Goal: Transaction & Acquisition: Purchase product/service

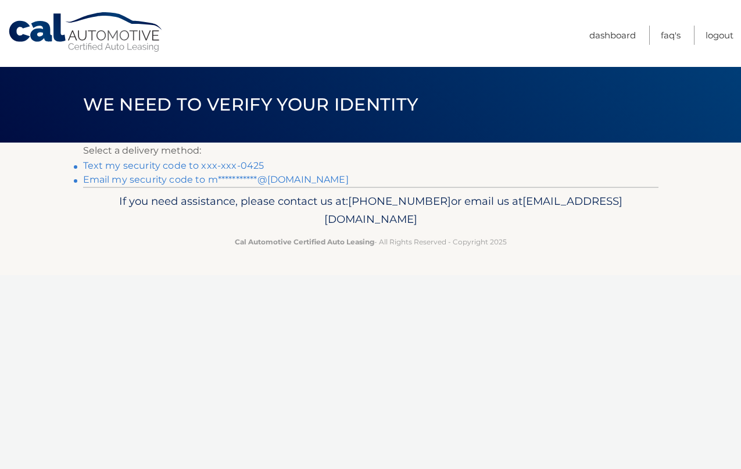
click at [231, 168] on link "Text my security code to xxx-xxx-0425" at bounding box center [173, 165] width 181 height 11
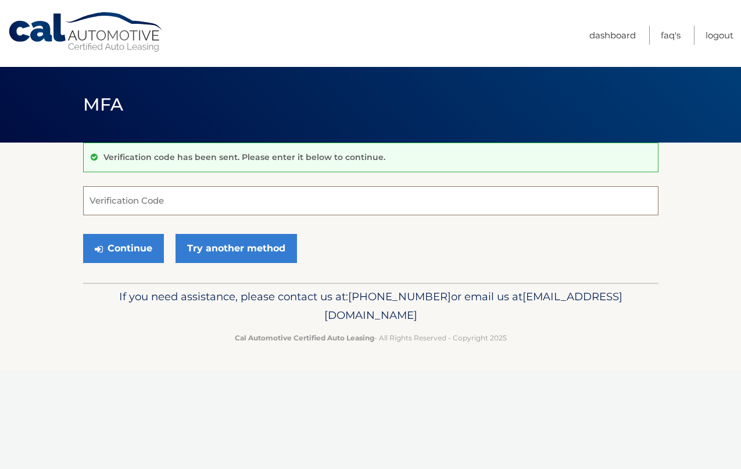
click at [172, 198] on input "Verification Code" at bounding box center [371, 200] width 576 height 29
type input "565629"
click at [83, 234] on button "Continue" at bounding box center [123, 248] width 81 height 29
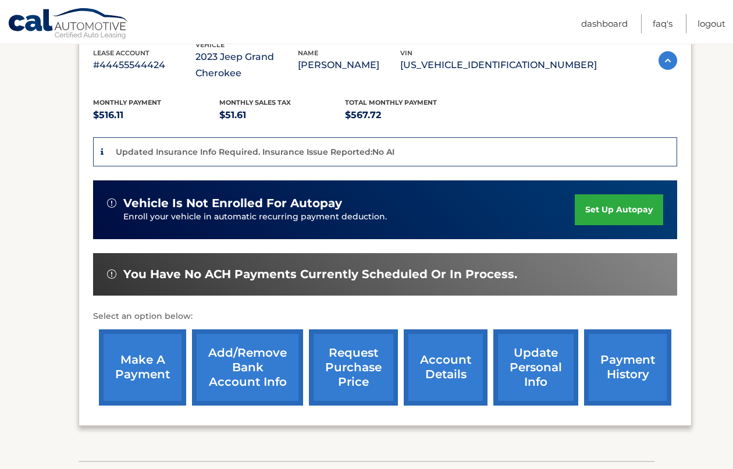
scroll to position [233, 0]
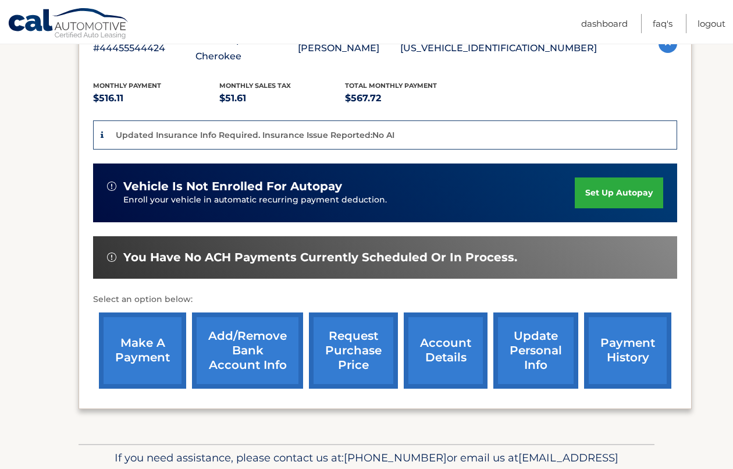
click at [121, 360] on link "make a payment" at bounding box center [142, 350] width 87 height 76
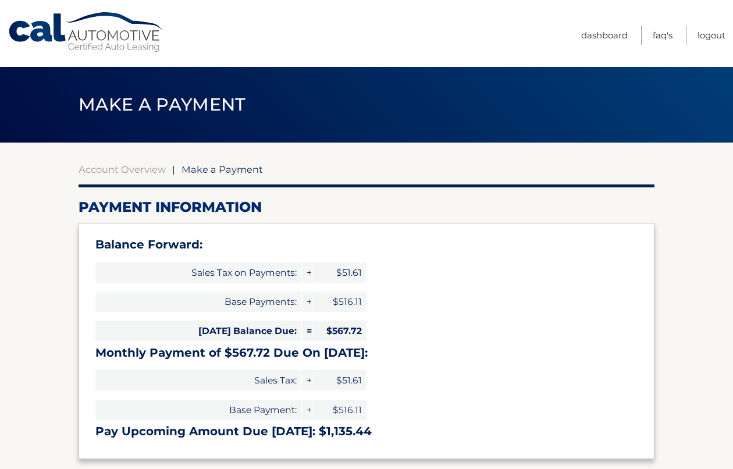
select select "NTg4MDViNzMtZGQxZC00YjdlLWJhNWUtYTNjNTA4MmI5Njlk"
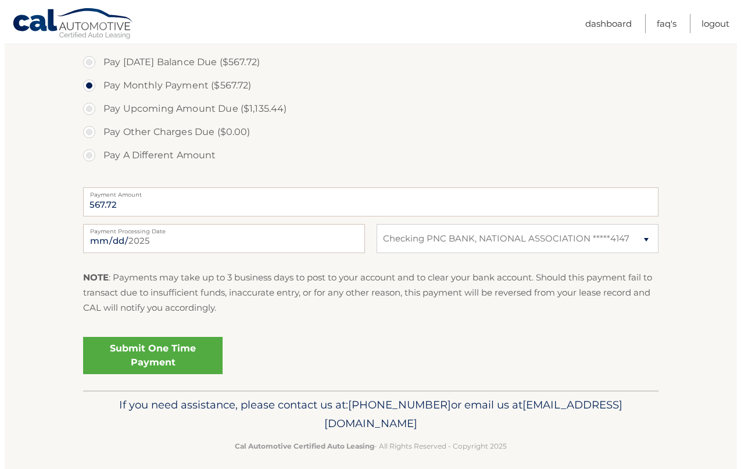
scroll to position [441, 0]
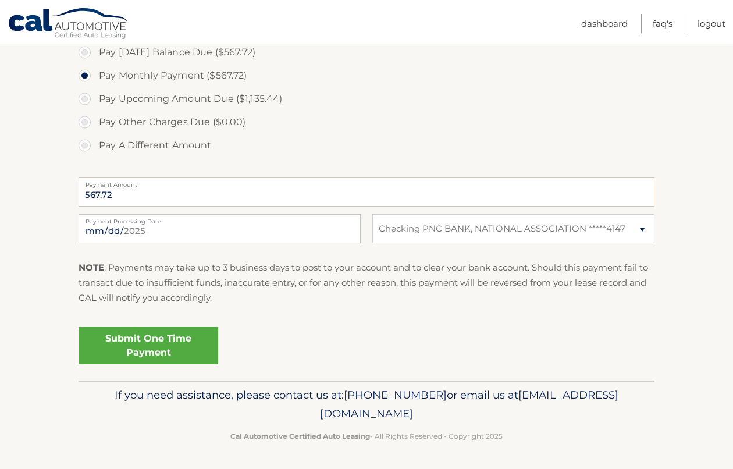
click at [161, 347] on link "Submit One Time Payment" at bounding box center [149, 345] width 140 height 37
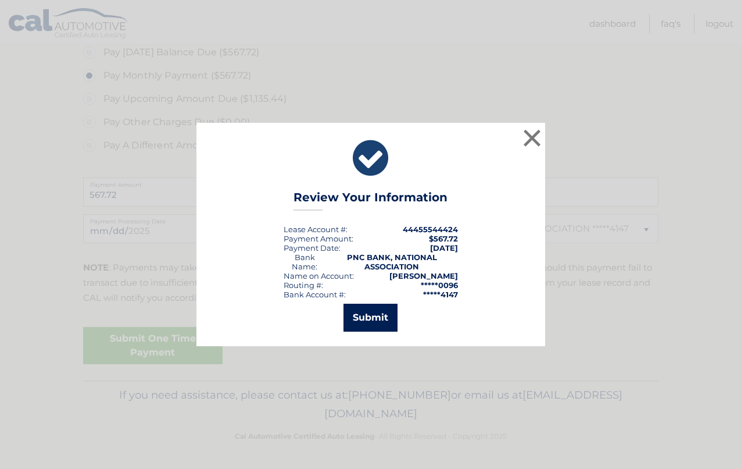
click at [363, 320] on button "Submit" at bounding box center [371, 318] width 54 height 28
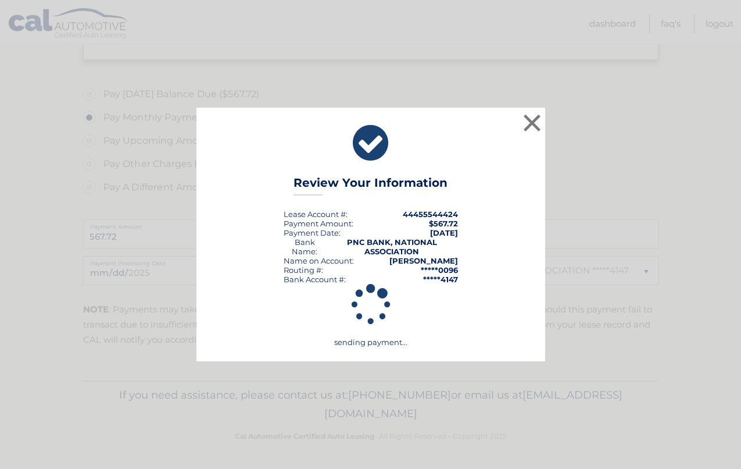
scroll to position [399, 0]
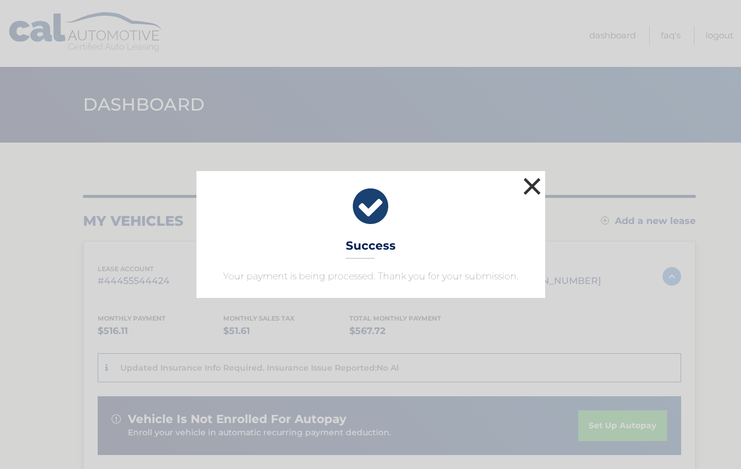
click at [537, 180] on button "×" at bounding box center [532, 185] width 23 height 23
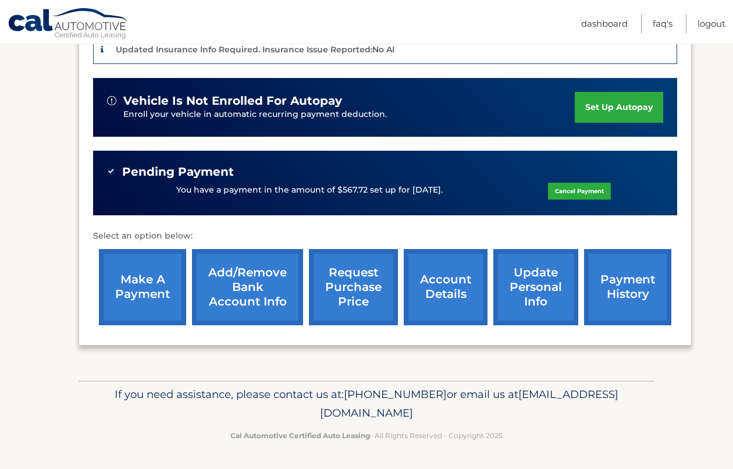
scroll to position [27, 0]
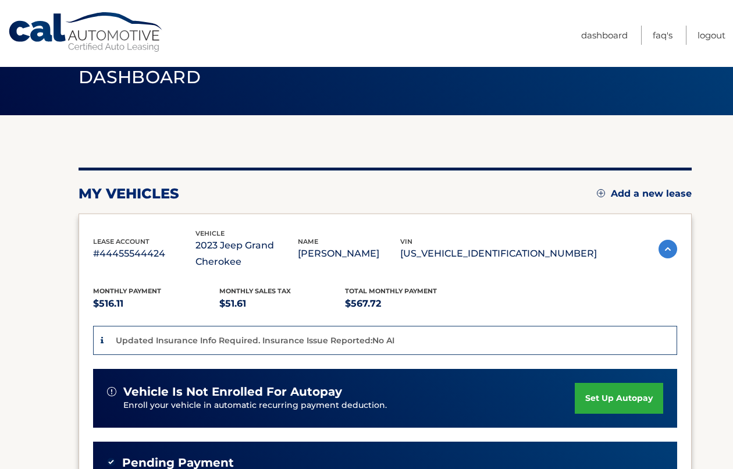
click at [68, 181] on section "my vehicles Add a new lease lease account #44455544424 vehicle 2023 Jeep Grand …" at bounding box center [366, 393] width 733 height 556
